Goal: Task Accomplishment & Management: Manage account settings

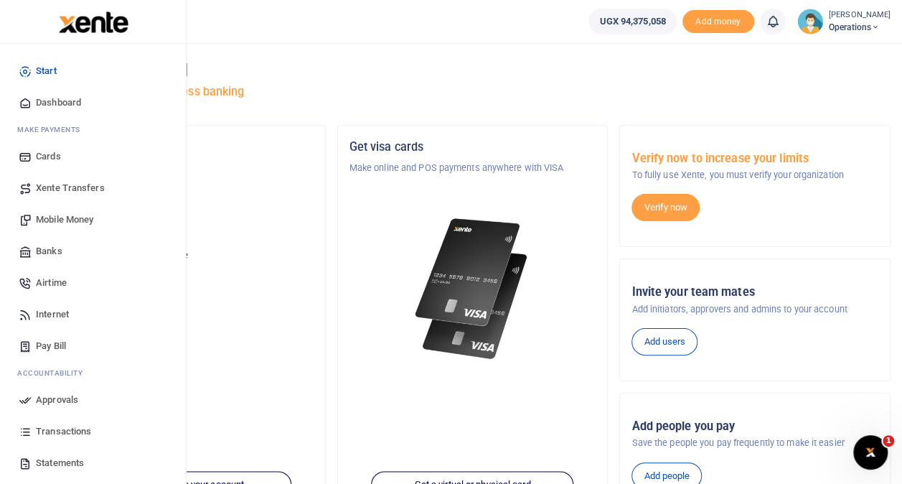
click at [70, 429] on span "Transactions" at bounding box center [63, 431] width 55 height 14
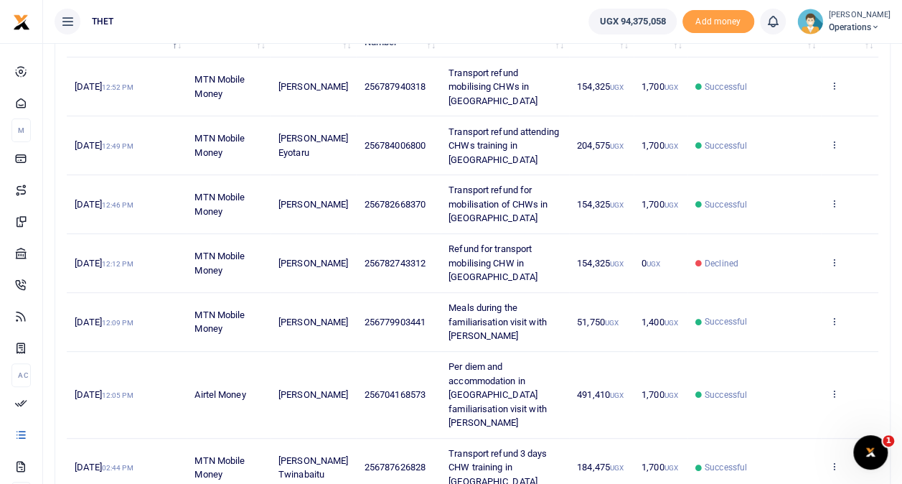
scroll to position [193, 0]
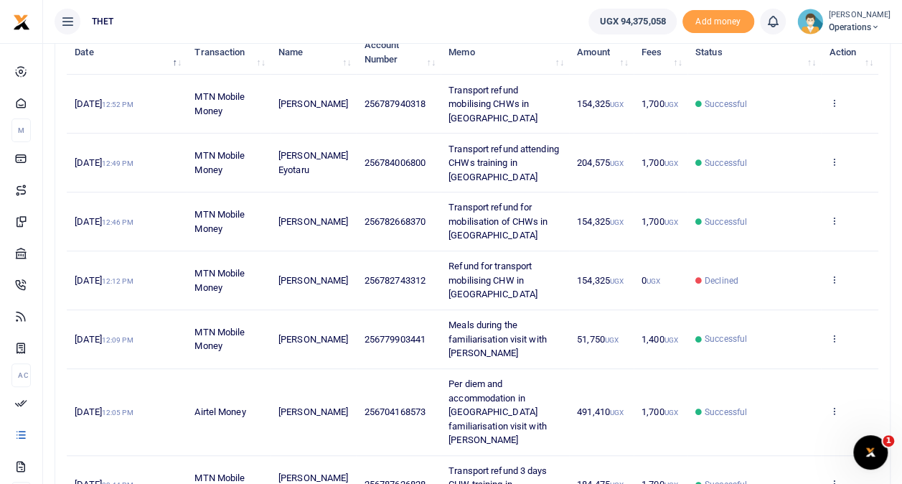
click at [834, 26] on span "Operations" at bounding box center [860, 27] width 62 height 13
click at [825, 101] on link "Logout" at bounding box center [861, 105] width 113 height 20
click at [829, 17] on small "[PERSON_NAME]" at bounding box center [860, 15] width 62 height 12
